Goal: Information Seeking & Learning: Learn about a topic

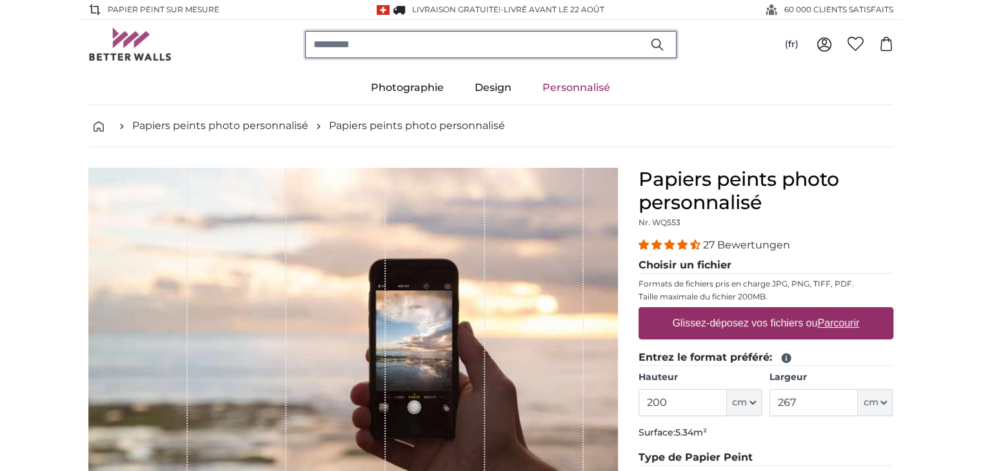
click at [411, 47] on input "search" at bounding box center [490, 44] width 371 height 27
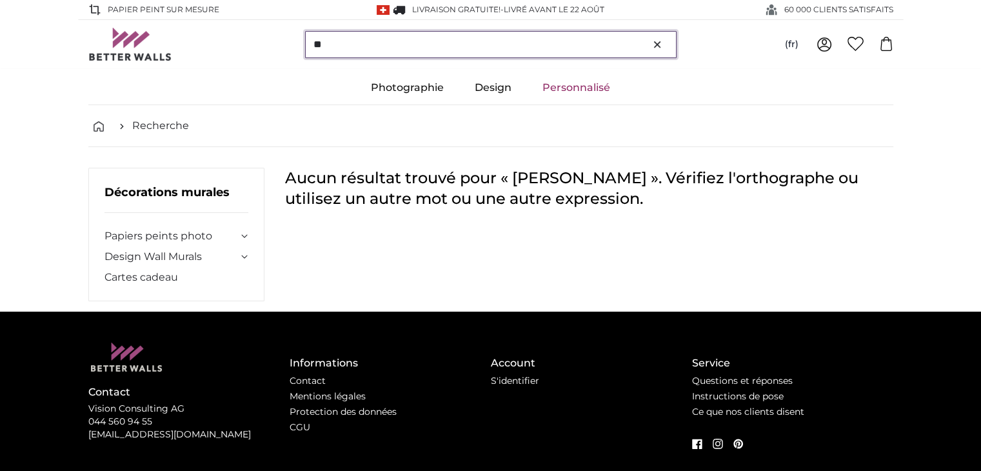
type input "*"
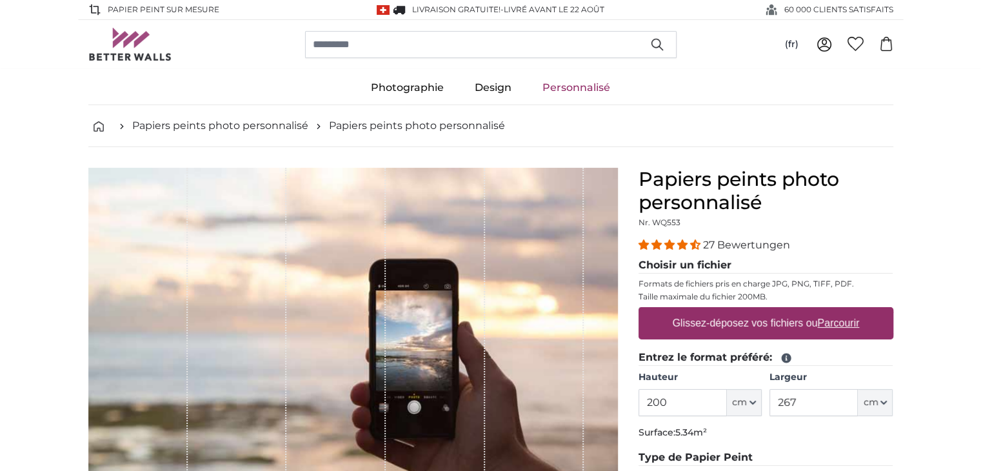
click at [556, 88] on link "Personnalisé" at bounding box center [576, 88] width 99 height 34
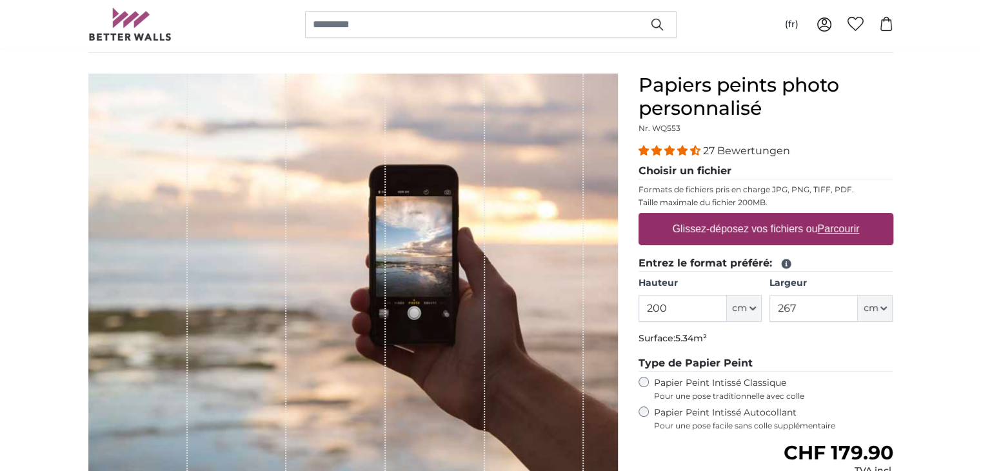
scroll to position [34, 0]
